Goal: Participate in discussion: Engage in conversation with other users on a specific topic

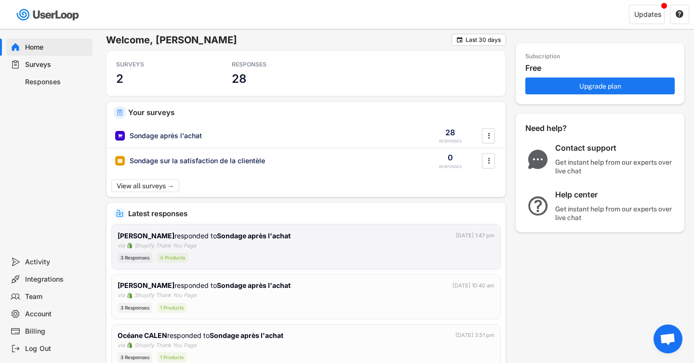
click at [322, 242] on div "[PERSON_NAME] responded to Sondage après l'achat [DATE] 1:47 pm via Shopify Tha…" at bounding box center [306, 247] width 377 height 33
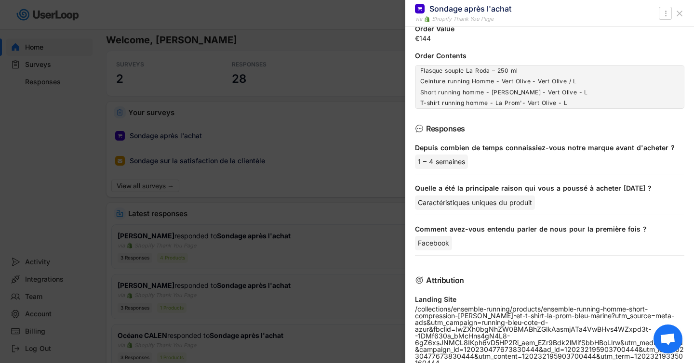
scroll to position [121, 0]
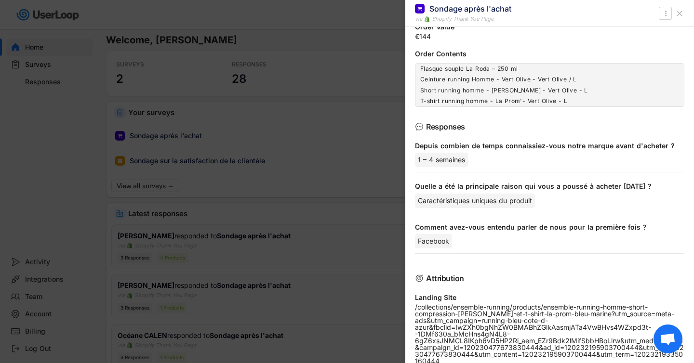
click at [456, 158] on div "1 – 4 semaines" at bounding box center [441, 160] width 53 height 14
click at [473, 198] on div "Caractéristiques uniques du produit" at bounding box center [475, 201] width 120 height 14
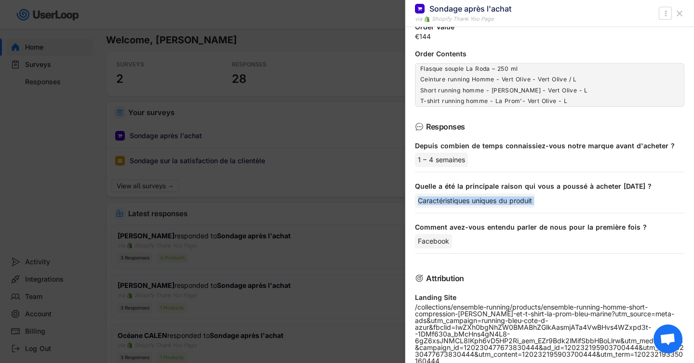
click at [473, 198] on div "Caractéristiques uniques du produit" at bounding box center [475, 201] width 120 height 14
click at [434, 243] on div "Facebook" at bounding box center [433, 241] width 37 height 14
click at [684, 15] on button at bounding box center [678, 13] width 15 height 15
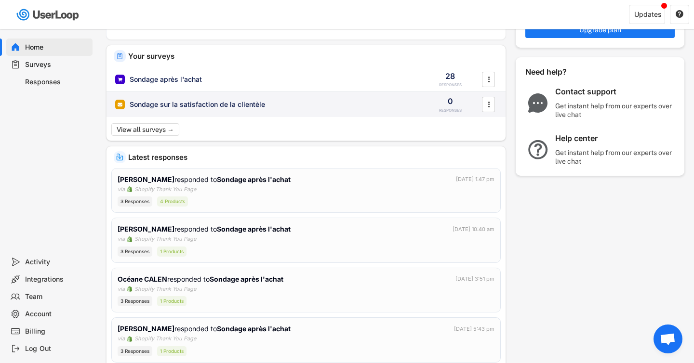
scroll to position [58, 0]
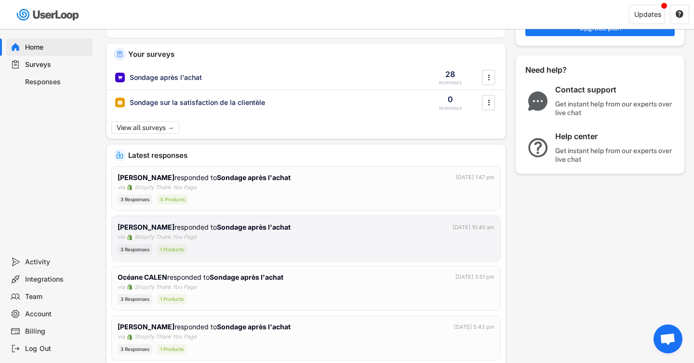
click at [317, 241] on div "[PERSON_NAME] responded to Sondage après l'achat [DATE] 10:40 am via Shopify Th…" at bounding box center [306, 238] width 377 height 33
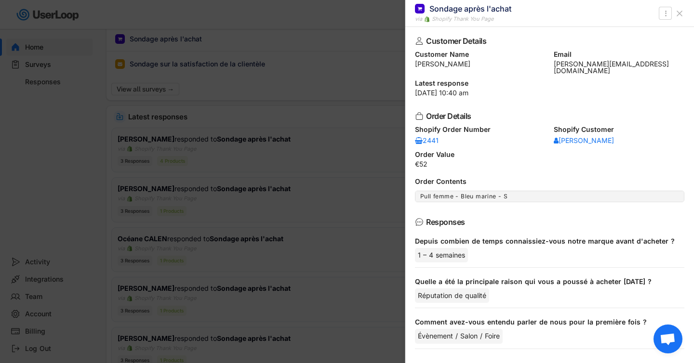
scroll to position [94, 0]
click at [435, 250] on div "1 – 4 semaines" at bounding box center [441, 255] width 53 height 14
click at [457, 289] on div "Réputation de qualité" at bounding box center [452, 296] width 74 height 14
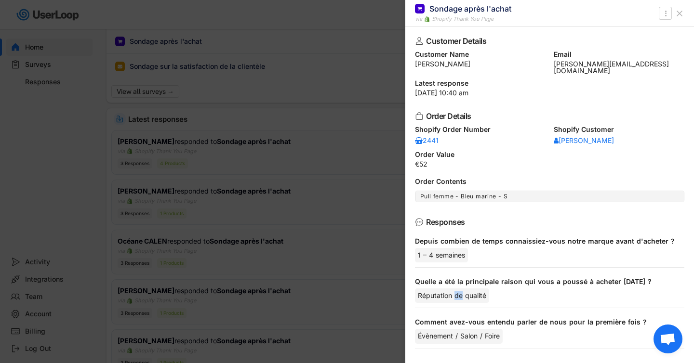
click at [457, 289] on div "Réputation de qualité" at bounding box center [452, 296] width 74 height 14
click at [684, 11] on button at bounding box center [678, 13] width 15 height 15
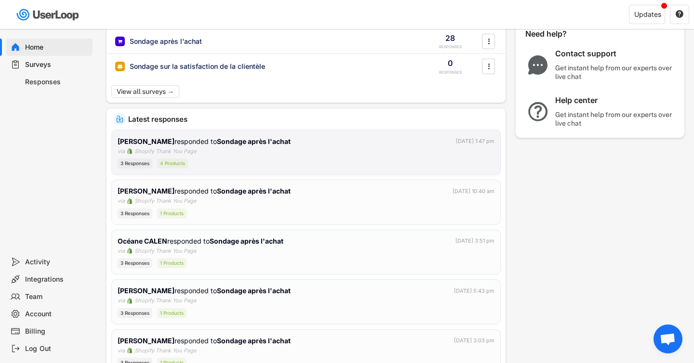
scroll to position [0, 0]
